Goal: Contribute content: Contribute content

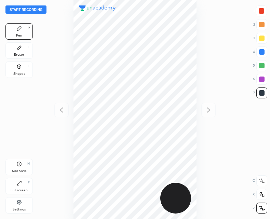
scroll to position [219, 161]
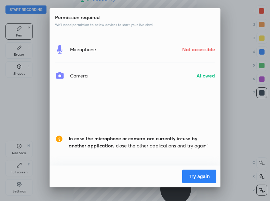
scroll to position [33961, 34002]
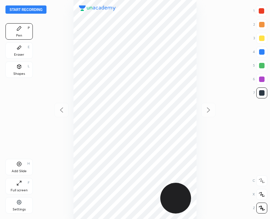
scroll to position [219, 161]
click at [33, 8] on button "Start recording" at bounding box center [25, 9] width 41 height 8
click at [20, 166] on icon at bounding box center [18, 163] width 5 height 5
click at [66, 109] on div at bounding box center [61, 110] width 14 height 14
click at [210, 109] on icon at bounding box center [208, 110] width 8 height 8
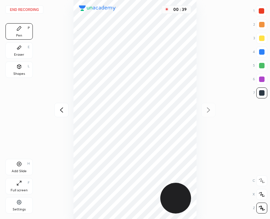
click at [62, 110] on icon at bounding box center [61, 110] width 8 height 8
click at [21, 167] on div "Add Slide H" at bounding box center [18, 167] width 27 height 16
click at [62, 109] on icon at bounding box center [61, 110] width 8 height 8
click at [20, 161] on div "Add Slide H" at bounding box center [18, 167] width 27 height 16
click at [209, 109] on icon at bounding box center [208, 110] width 8 height 8
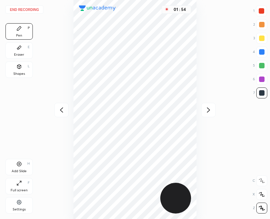
click at [208, 111] on icon at bounding box center [208, 109] width 3 height 5
click at [63, 109] on icon at bounding box center [61, 110] width 8 height 8
click at [22, 163] on div "Add Slide H" at bounding box center [18, 167] width 27 height 16
click at [63, 107] on icon at bounding box center [61, 110] width 8 height 8
click at [211, 110] on icon at bounding box center [208, 110] width 8 height 8
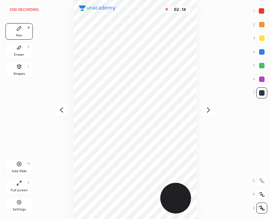
click at [63, 108] on icon at bounding box center [61, 110] width 8 height 8
click at [207, 109] on icon at bounding box center [208, 110] width 8 height 8
click at [63, 113] on icon at bounding box center [61, 110] width 8 height 8
click at [209, 110] on icon at bounding box center [208, 110] width 8 height 8
click at [28, 10] on button "End recording" at bounding box center [24, 9] width 38 height 8
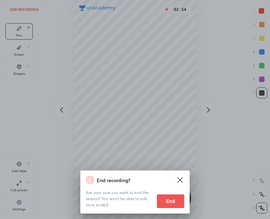
click at [167, 201] on button "End" at bounding box center [170, 201] width 27 height 14
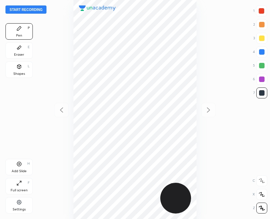
scroll to position [219, 161]
